Goal: Task Accomplishment & Management: Use online tool/utility

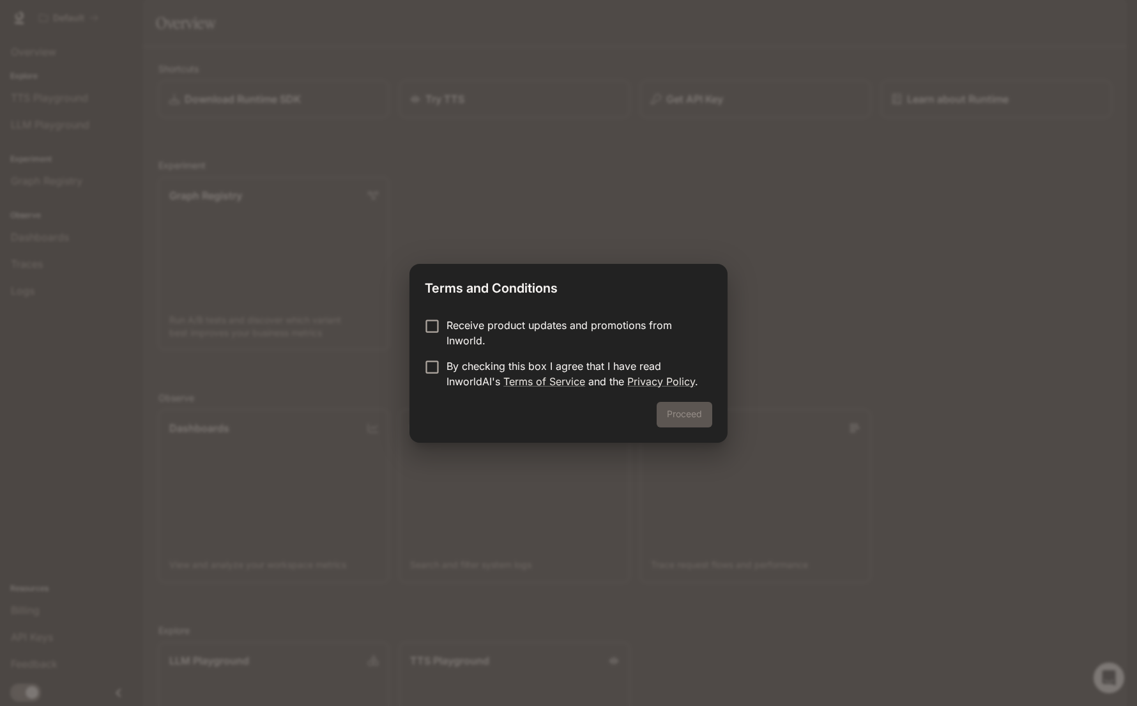
click at [459, 326] on p "Receive product updates and promotions from Inworld." at bounding box center [573, 332] width 255 height 31
click at [459, 327] on p "Receive product updates and promotions from Inworld." at bounding box center [573, 332] width 255 height 31
click at [455, 366] on p "By checking this box I agree that I have read InworldAI's Terms of Service and …" at bounding box center [573, 373] width 255 height 31
click at [465, 338] on p "Receive product updates and promotions from Inworld." at bounding box center [573, 332] width 255 height 31
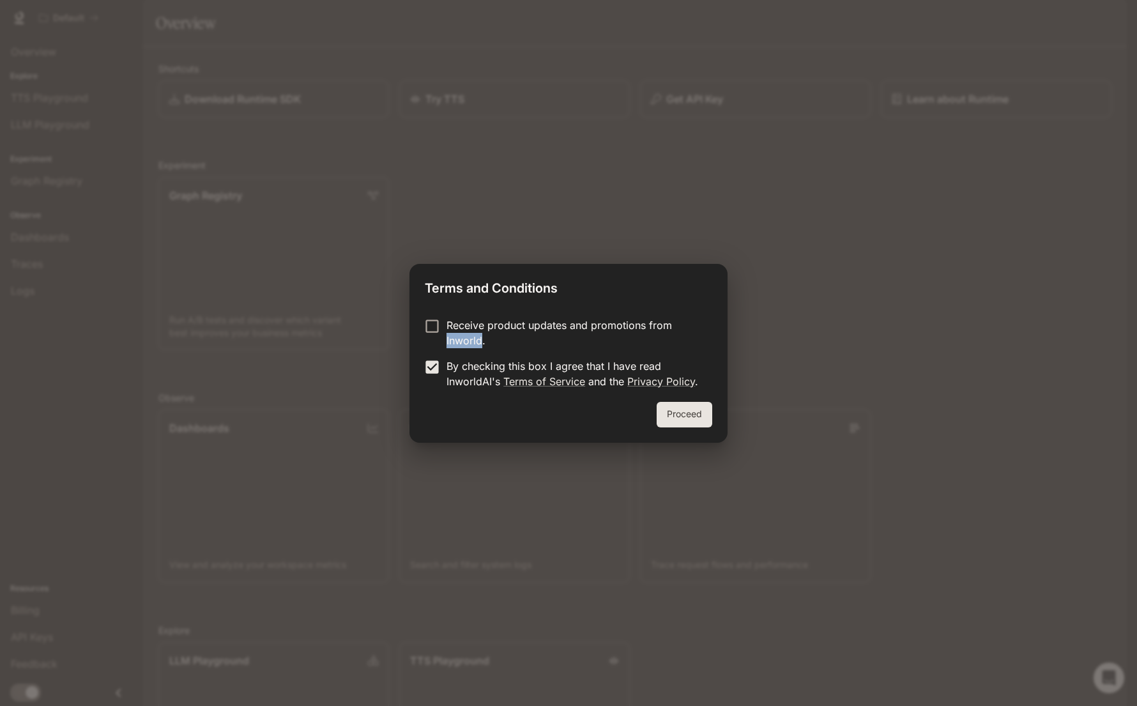
click at [709, 420] on button "Proceed" at bounding box center [685, 415] width 56 height 26
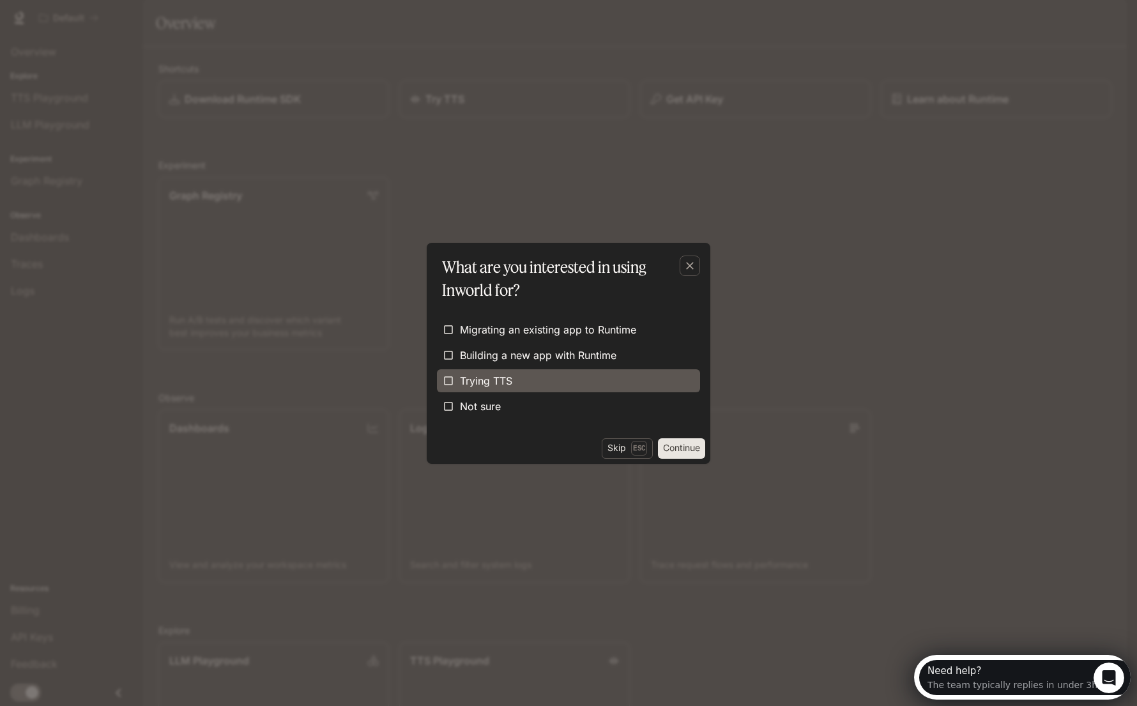
click at [498, 381] on span "Trying TTS" at bounding box center [486, 380] width 52 height 15
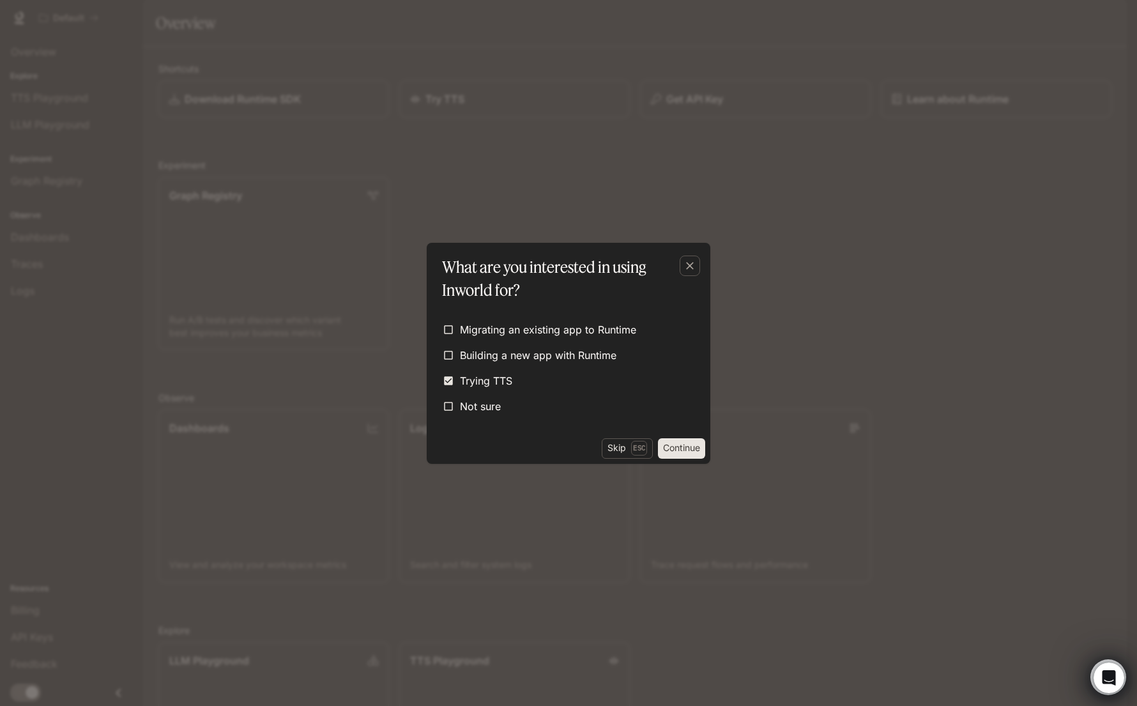
click at [679, 448] on button "Continue" at bounding box center [681, 448] width 47 height 20
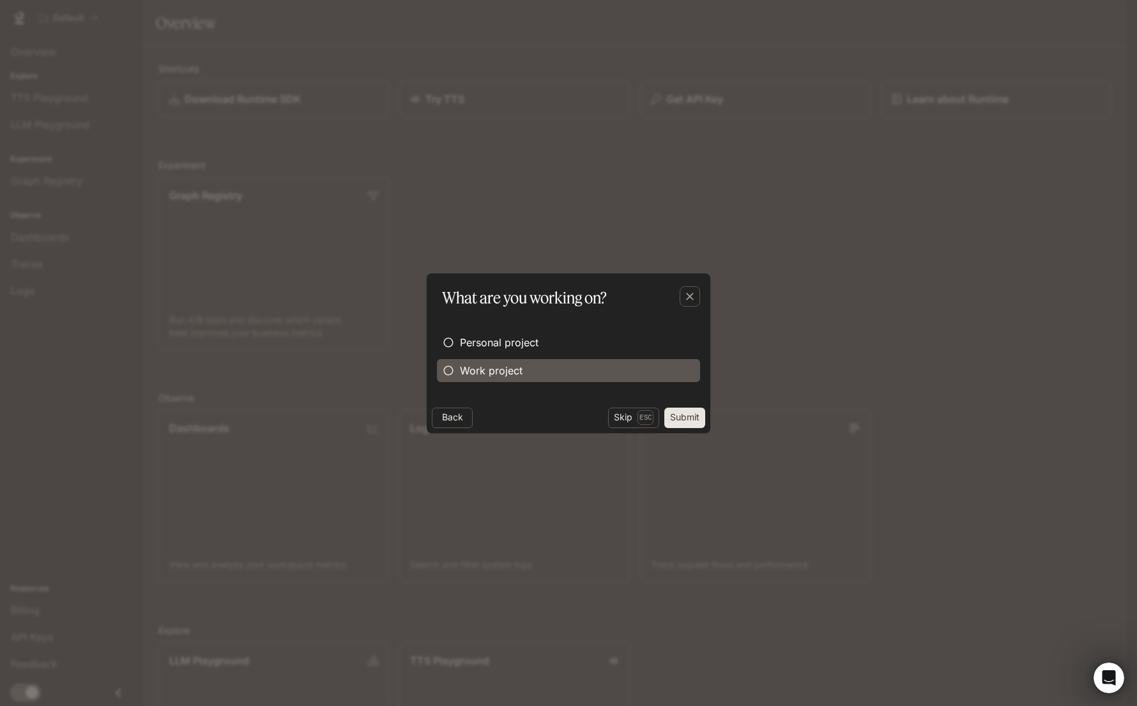
click at [522, 369] on label "Work project" at bounding box center [568, 370] width 263 height 23
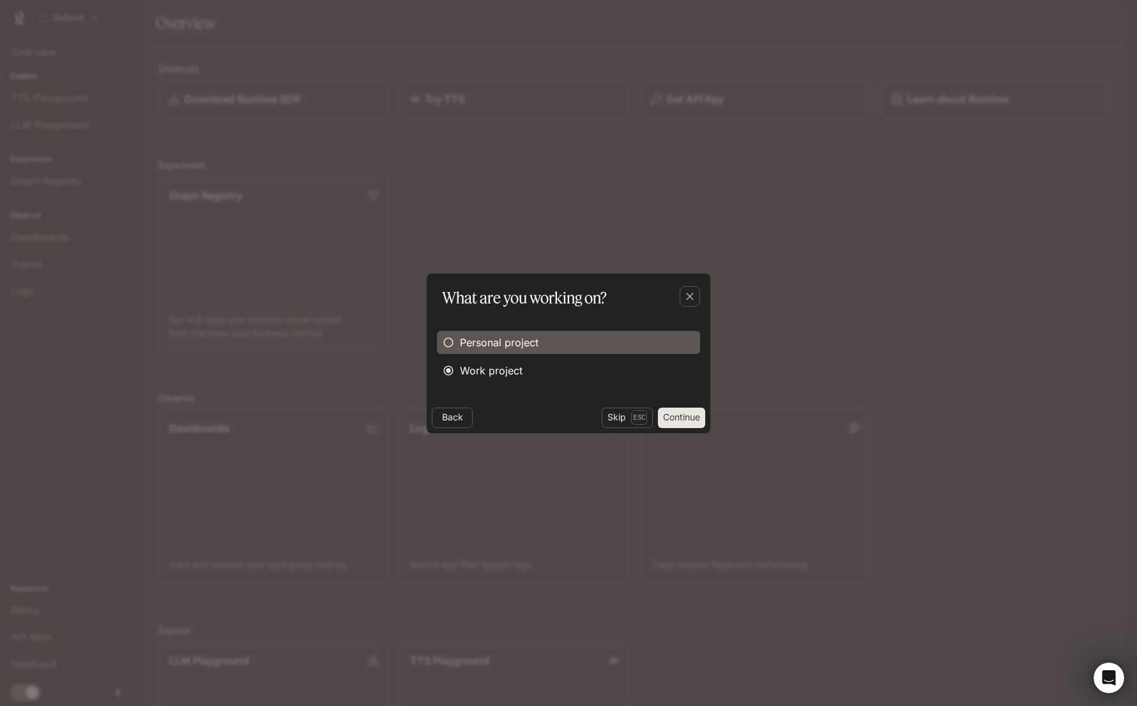
click at [536, 333] on label "Personal project" at bounding box center [568, 342] width 263 height 23
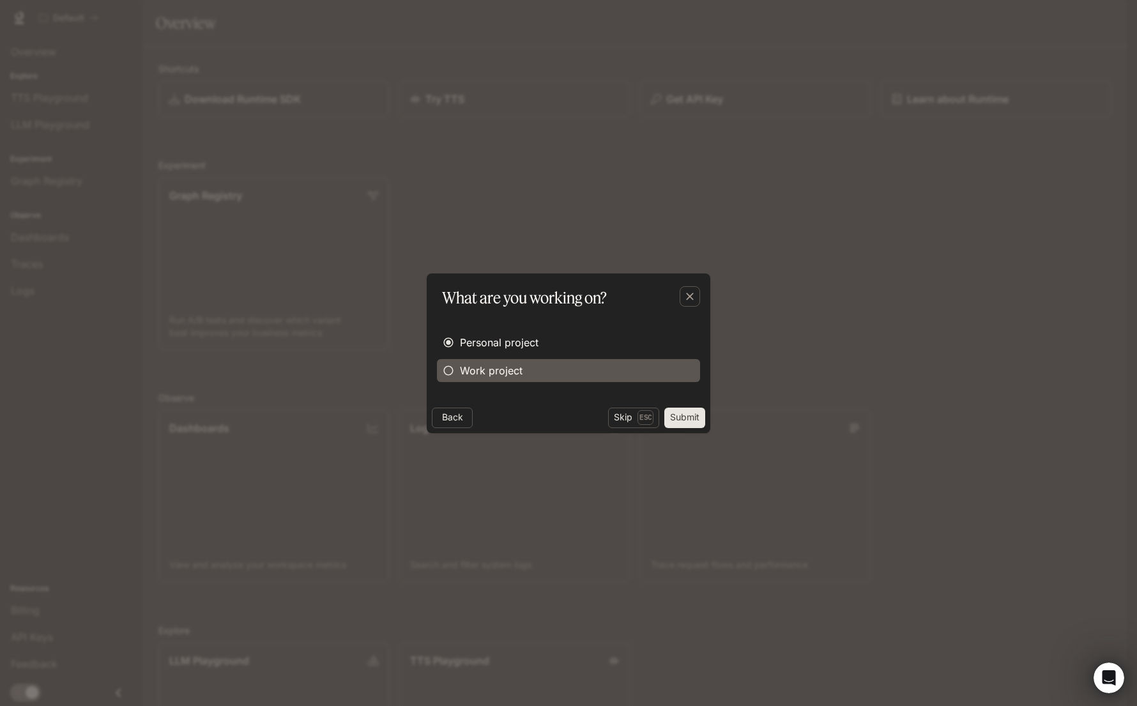
click at [521, 373] on span "Work project" at bounding box center [491, 370] width 63 height 15
click at [682, 411] on button "Continue" at bounding box center [681, 417] width 47 height 20
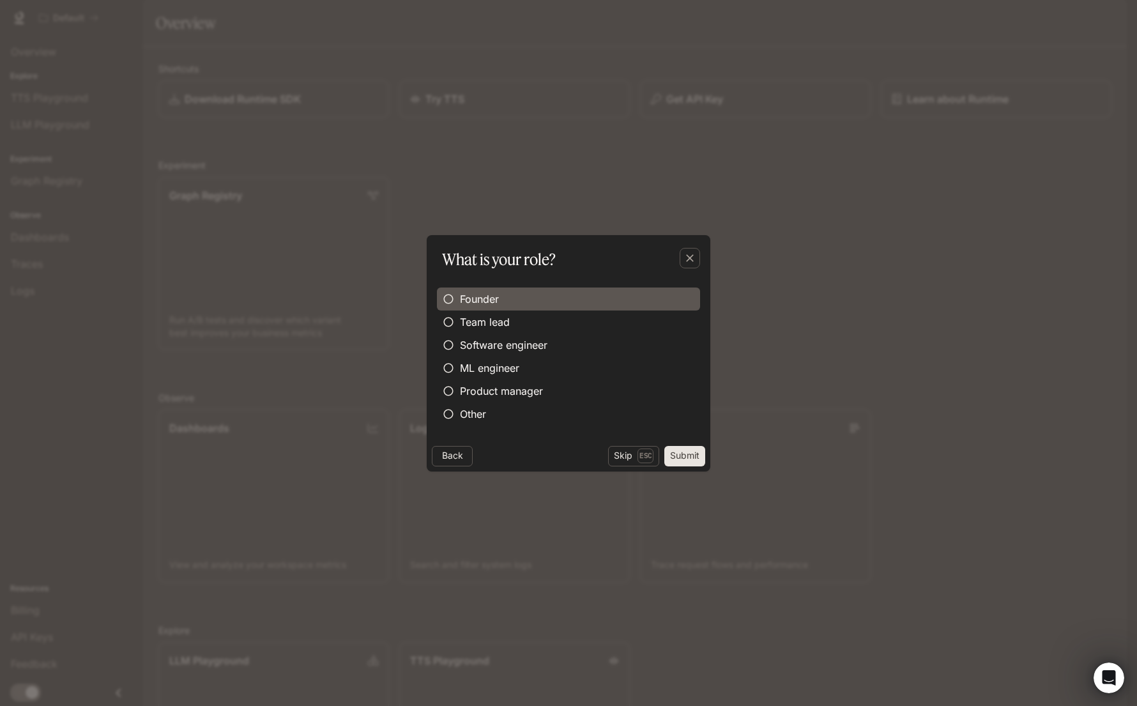
click at [556, 301] on label "Founder" at bounding box center [568, 298] width 263 height 23
click at [688, 454] on button "Submit" at bounding box center [684, 456] width 41 height 20
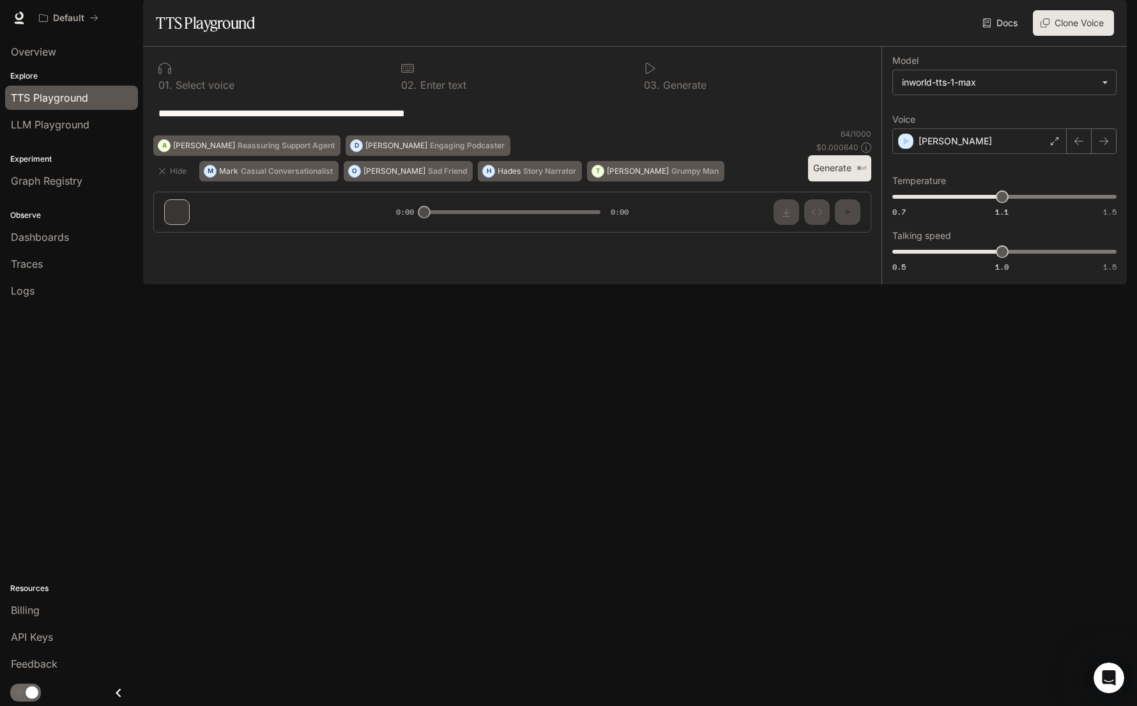
click at [934, 284] on div "**********" at bounding box center [1003, 166] width 245 height 238
click at [415, 121] on textarea "**********" at bounding box center [512, 113] width 708 height 15
paste textarea
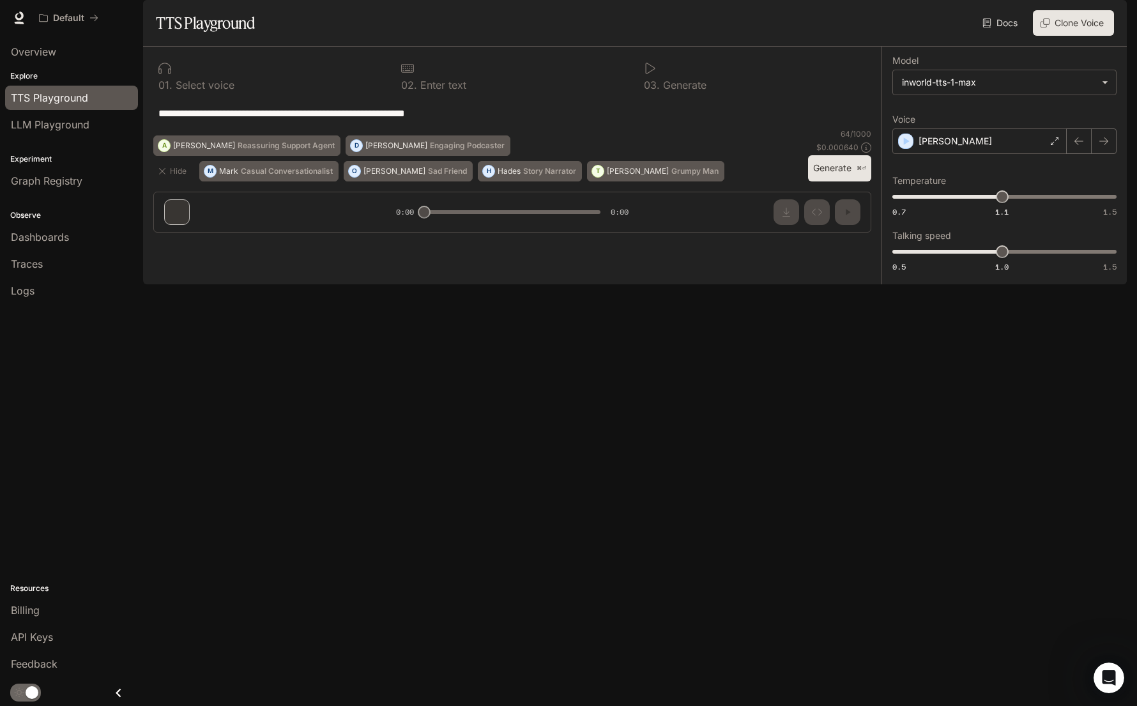
type textarea "**********"
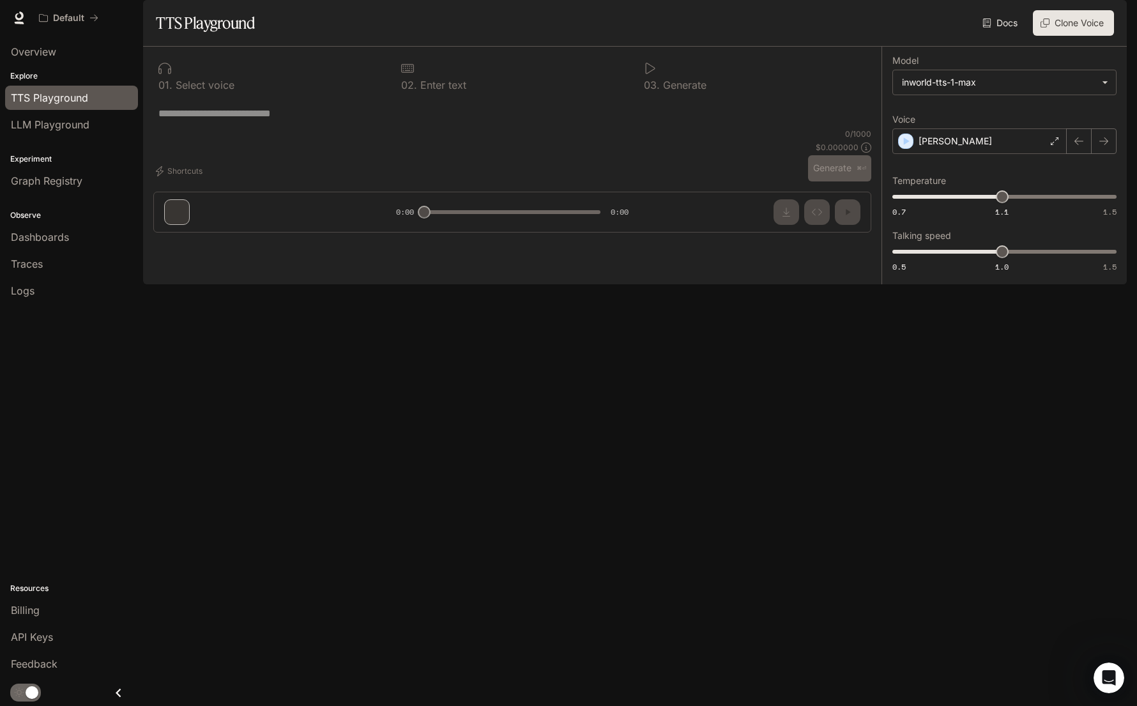
click at [47, 383] on div "Overview Explore TTS Playground LLM Playground Experiment Graph Registry Observ…" at bounding box center [71, 371] width 143 height 670
click at [29, 635] on span "API Keys" at bounding box center [32, 636] width 42 height 15
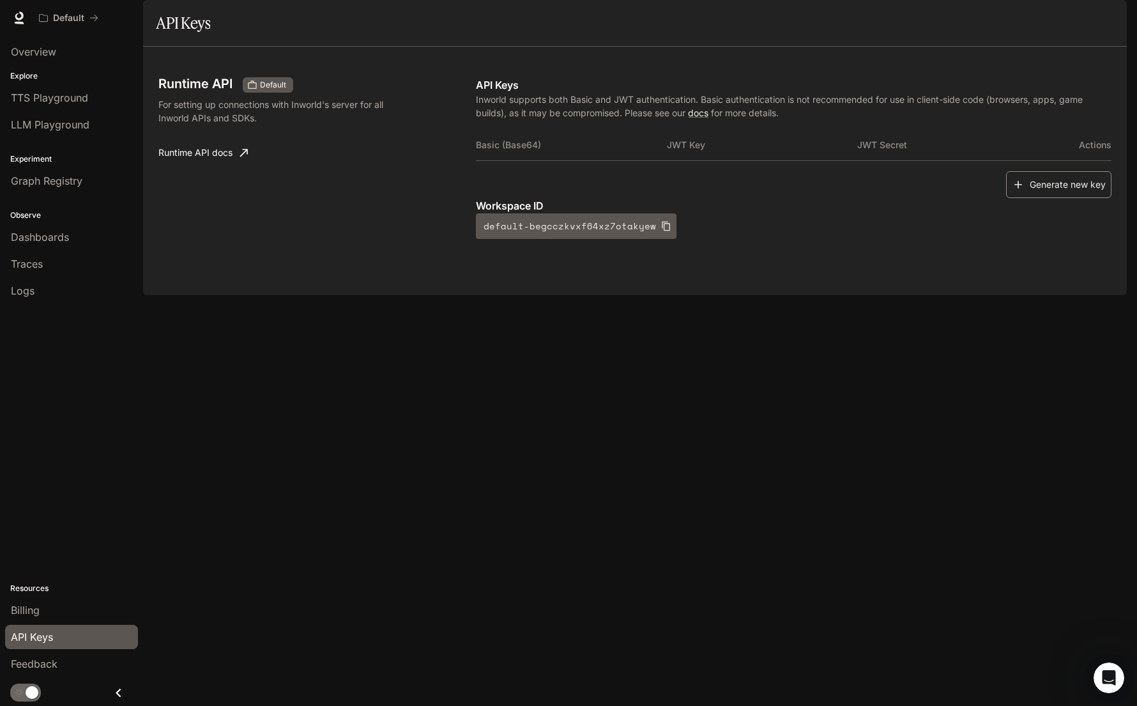
click at [1049, 199] on button "Generate new key" at bounding box center [1058, 184] width 105 height 27
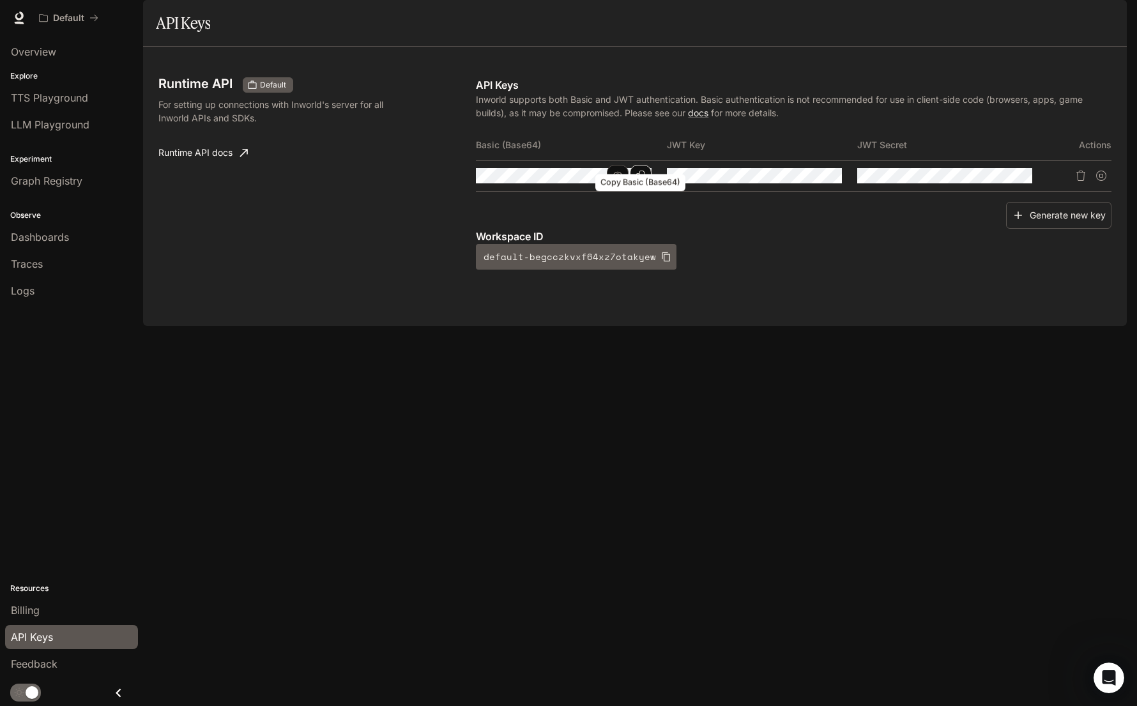
click at [642, 181] on icon "Copy Basic (Base64)" at bounding box center [640, 176] width 10 height 10
click at [560, 326] on div "Runtime API Default For setting up connections with Inworld's server for all In…" at bounding box center [635, 186] width 984 height 279
click at [462, 326] on div "Runtime API Default For setting up connections with Inworld's server for all In…" at bounding box center [635, 186] width 984 height 279
click at [399, 326] on div "Runtime API Default For setting up connections with Inworld's server for all In…" at bounding box center [635, 186] width 984 height 279
